Goal: Transaction & Acquisition: Purchase product/service

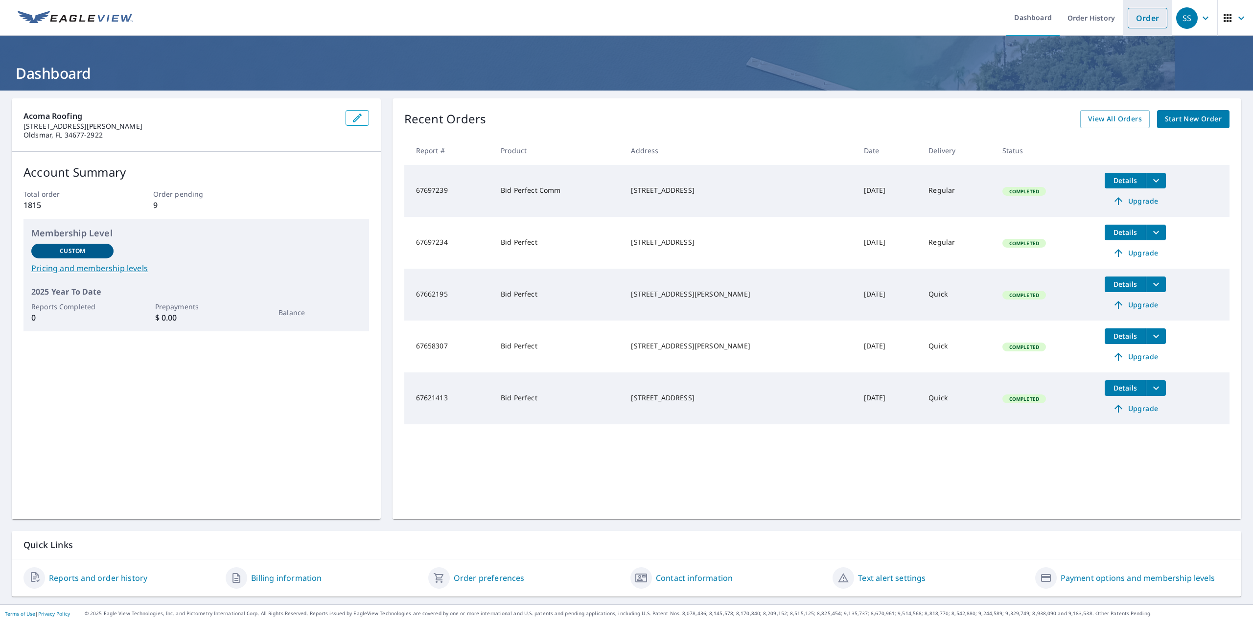
click at [1132, 13] on link "Order" at bounding box center [1148, 18] width 40 height 21
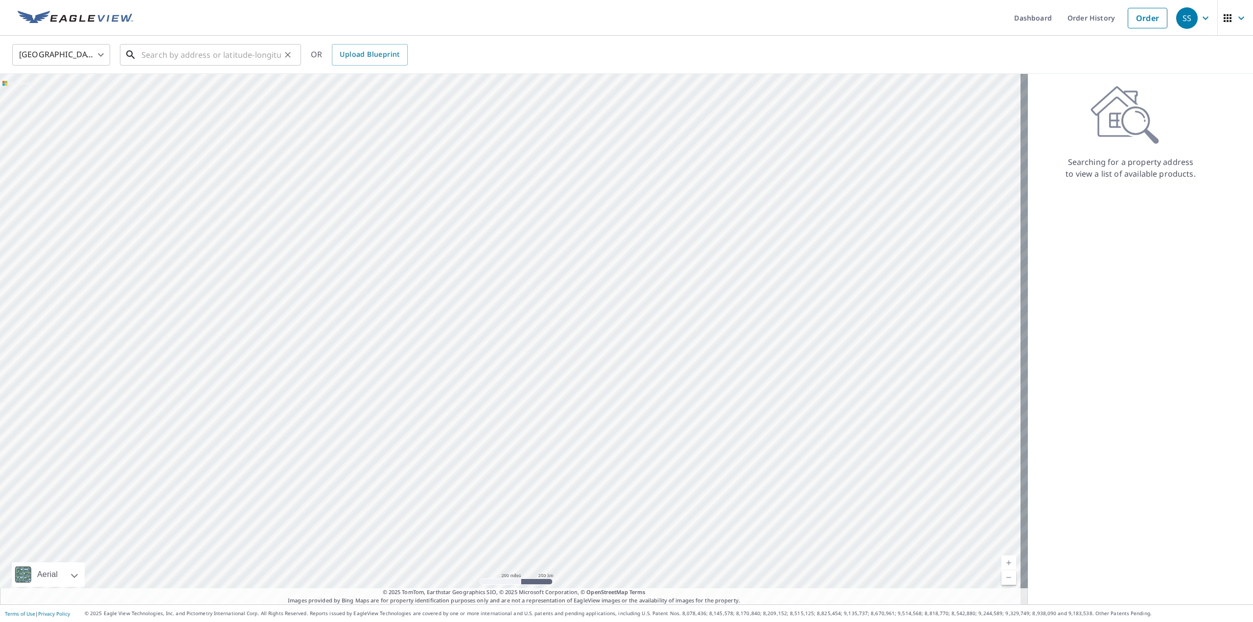
click at [208, 54] on input "text" at bounding box center [212, 54] width 140 height 27
click at [149, 89] on p "[GEOGRAPHIC_DATA]" at bounding box center [217, 94] width 154 height 10
type input "[STREET_ADDRESS]"
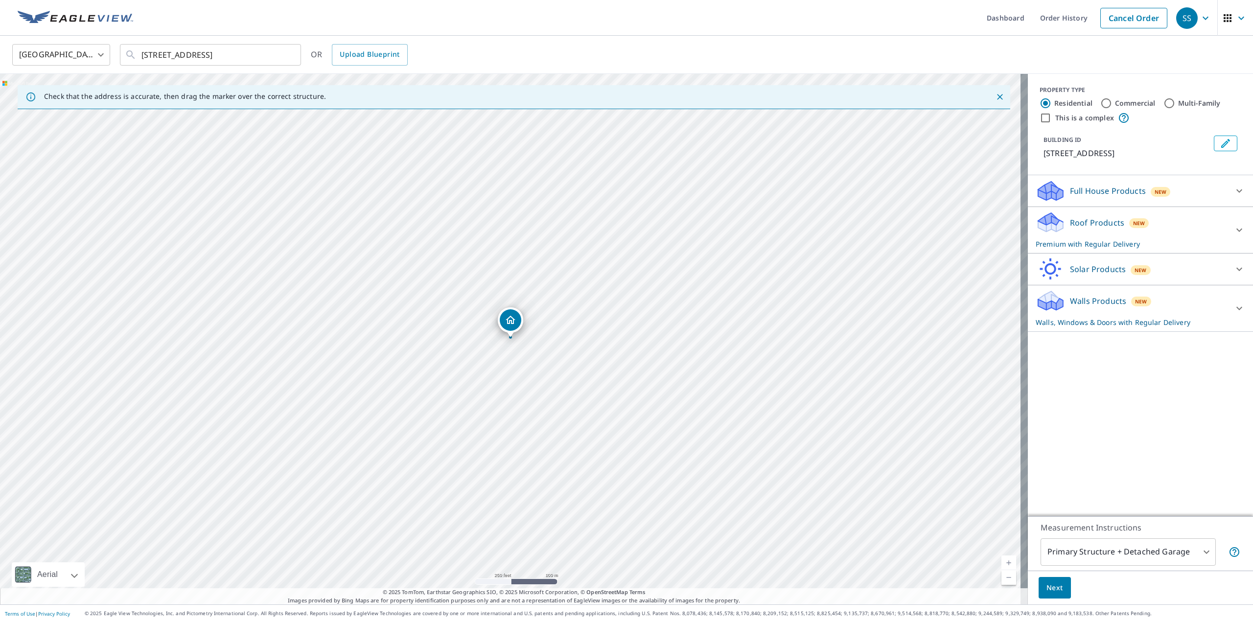
click at [1235, 231] on icon at bounding box center [1240, 230] width 12 height 12
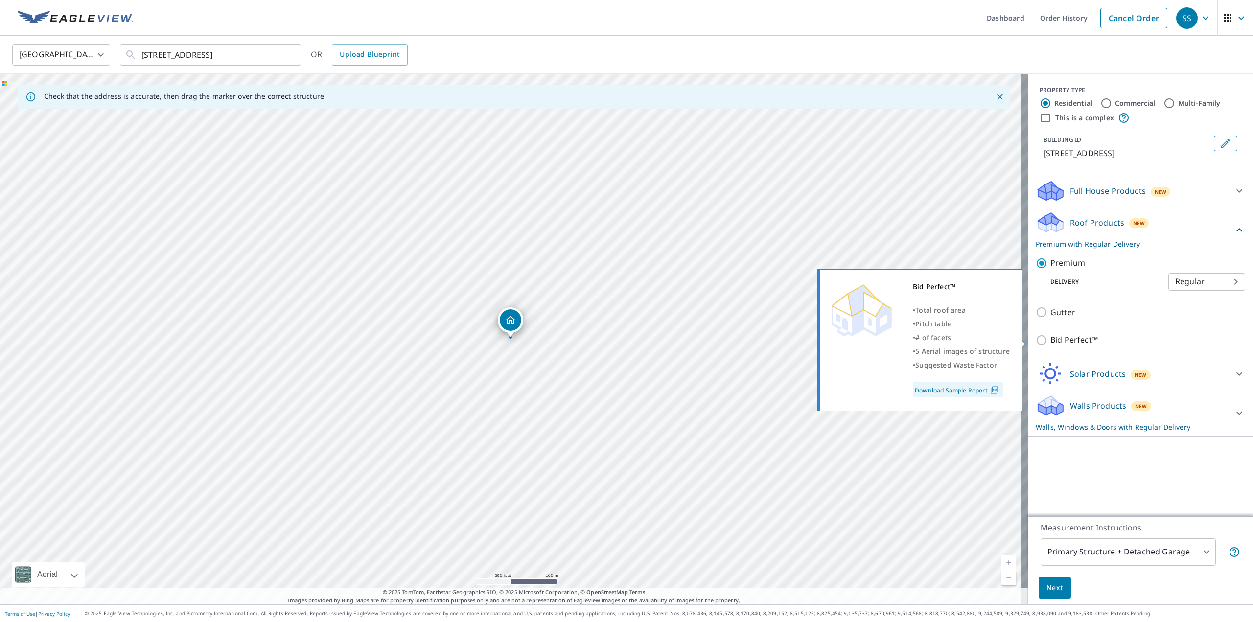
click at [1036, 340] on input "Bid Perfect™" at bounding box center [1043, 340] width 15 height 12
checkbox input "true"
checkbox input "false"
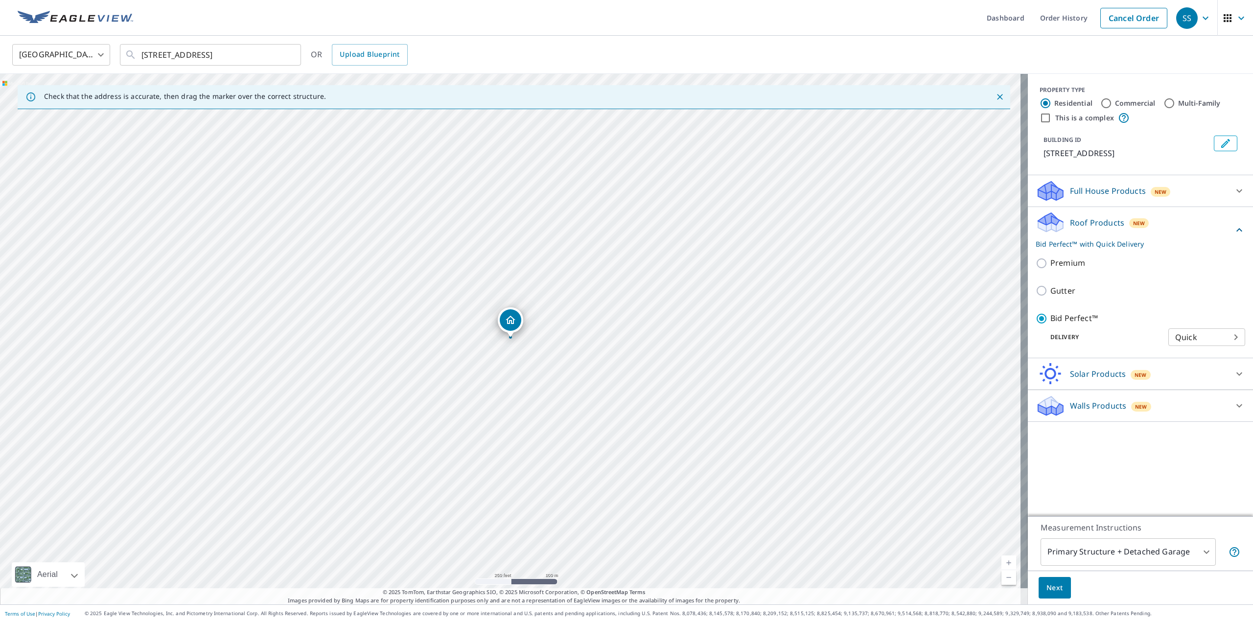
click at [1052, 587] on span "Next" at bounding box center [1055, 588] width 17 height 12
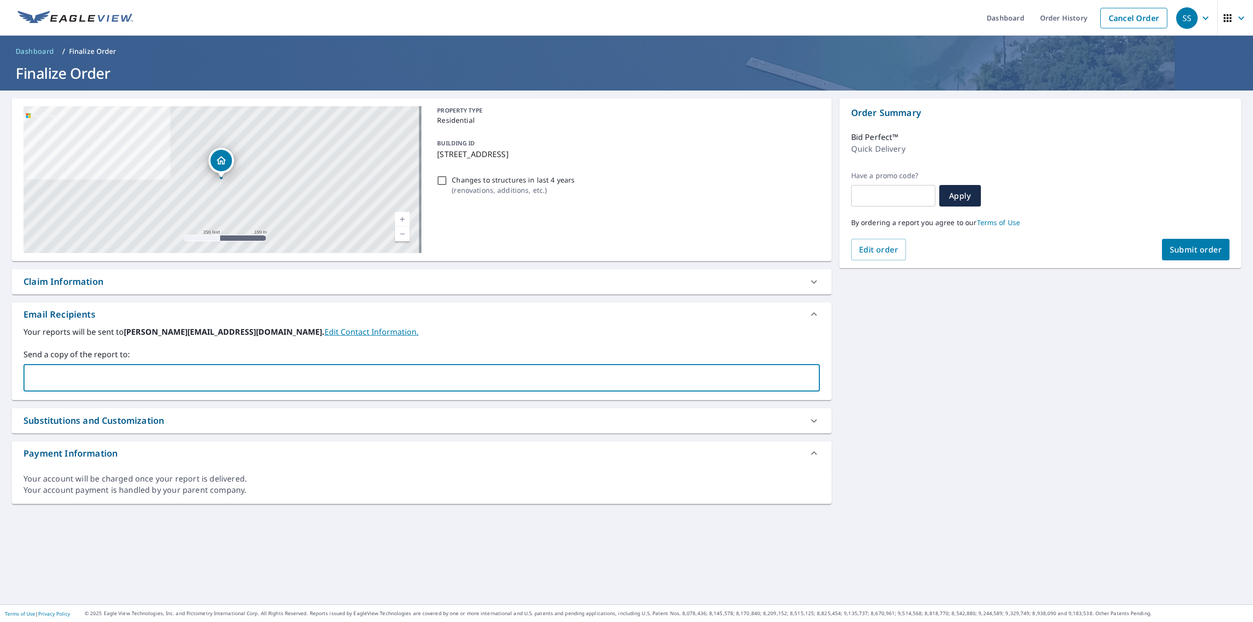
click at [170, 381] on input "text" at bounding box center [414, 378] width 773 height 19
type input "[EMAIL_ADDRESS][DOMAIN_NAME]"
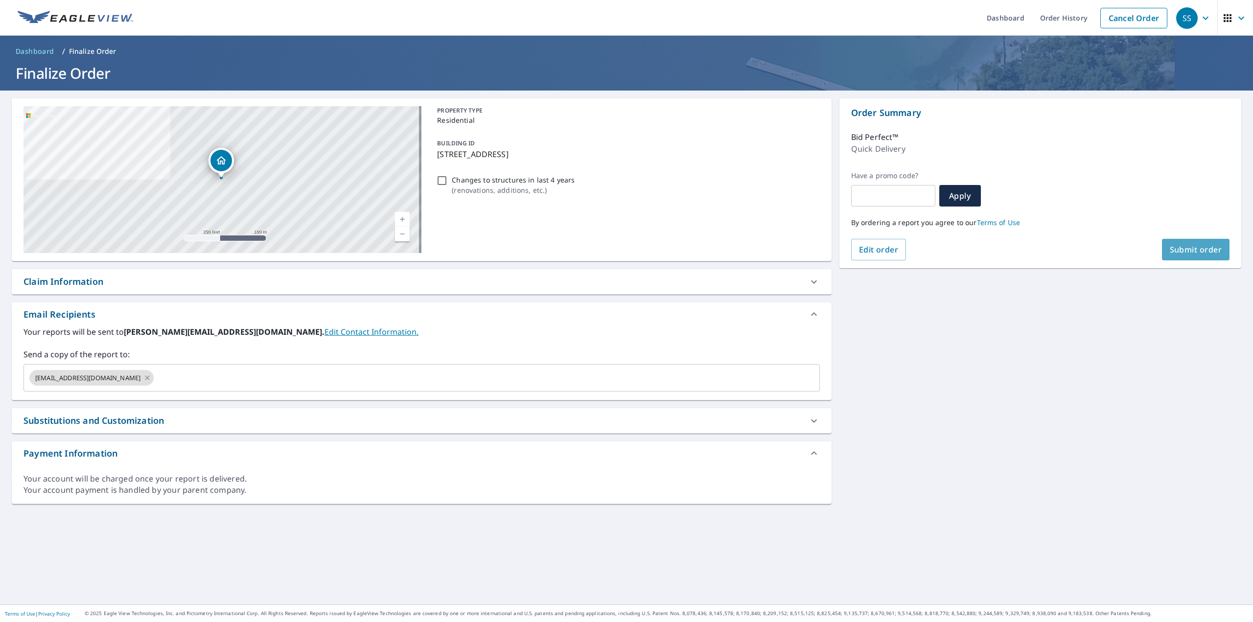
click at [1176, 252] on span "Submit order" at bounding box center [1196, 249] width 52 height 11
checkbox input "true"
